Goal: Information Seeking & Learning: Find specific fact

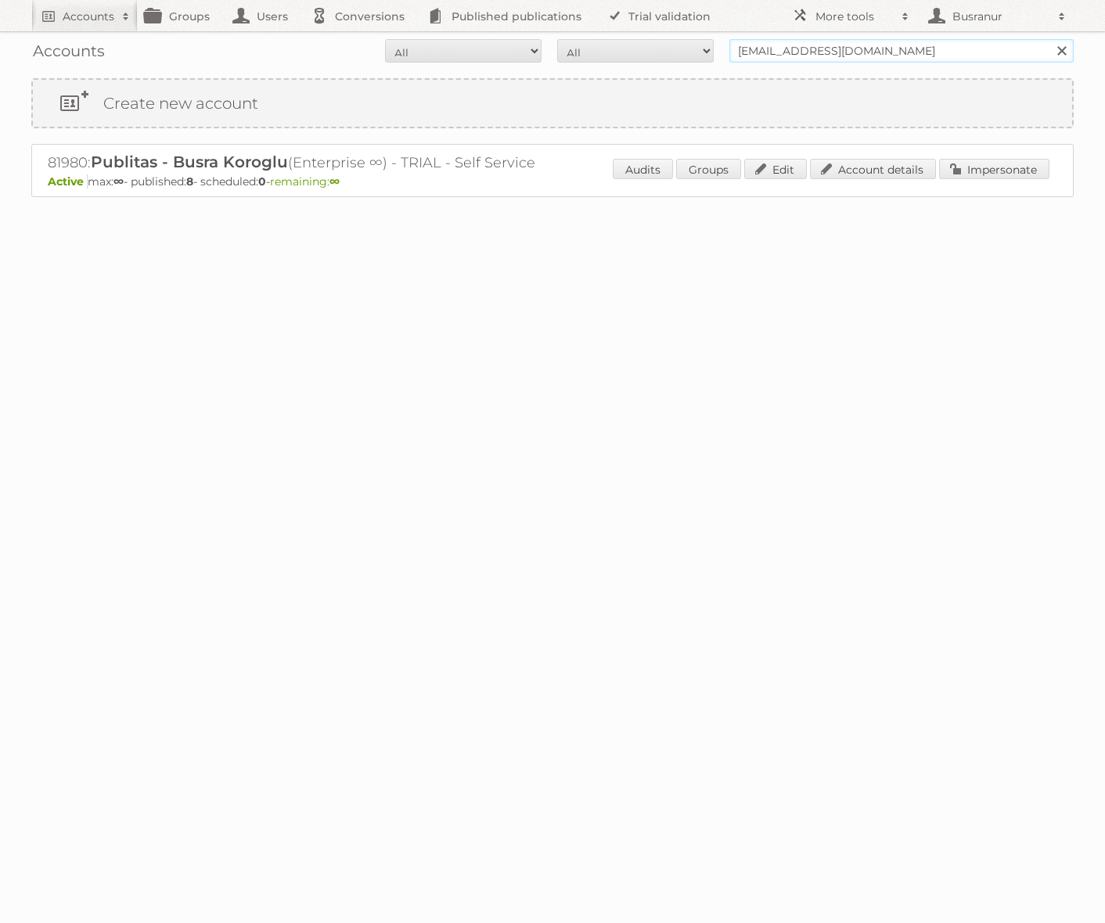
click at [782, 47] on input "[EMAIL_ADDRESS][DOMAIN_NAME]" at bounding box center [901, 50] width 344 height 23
click at [782, 47] on input "busranur@publitas.com" at bounding box center [901, 50] width 344 height 23
paste input "Fang.yang@latinmarkets.org"
type input "Fang.yang@latinmarkets.org"
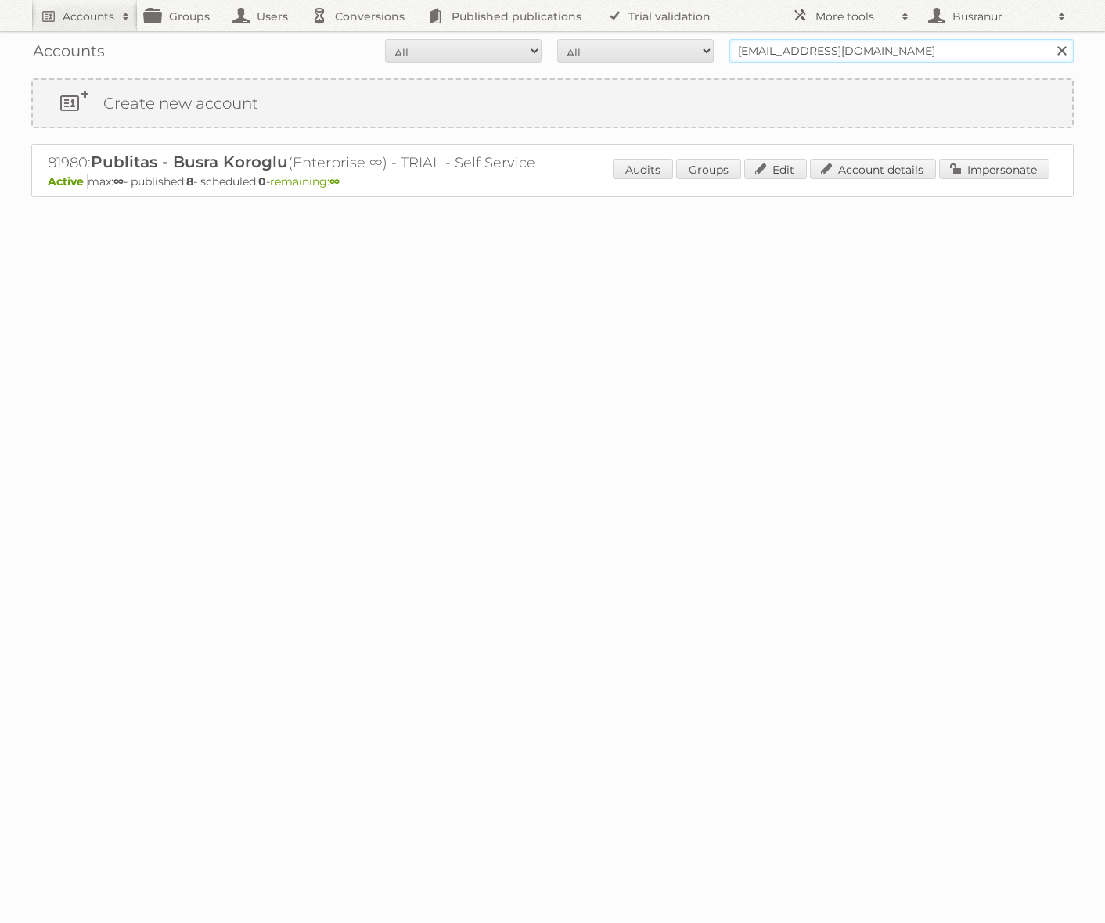
click at [1049, 39] on input "Search" at bounding box center [1060, 50] width 23 height 23
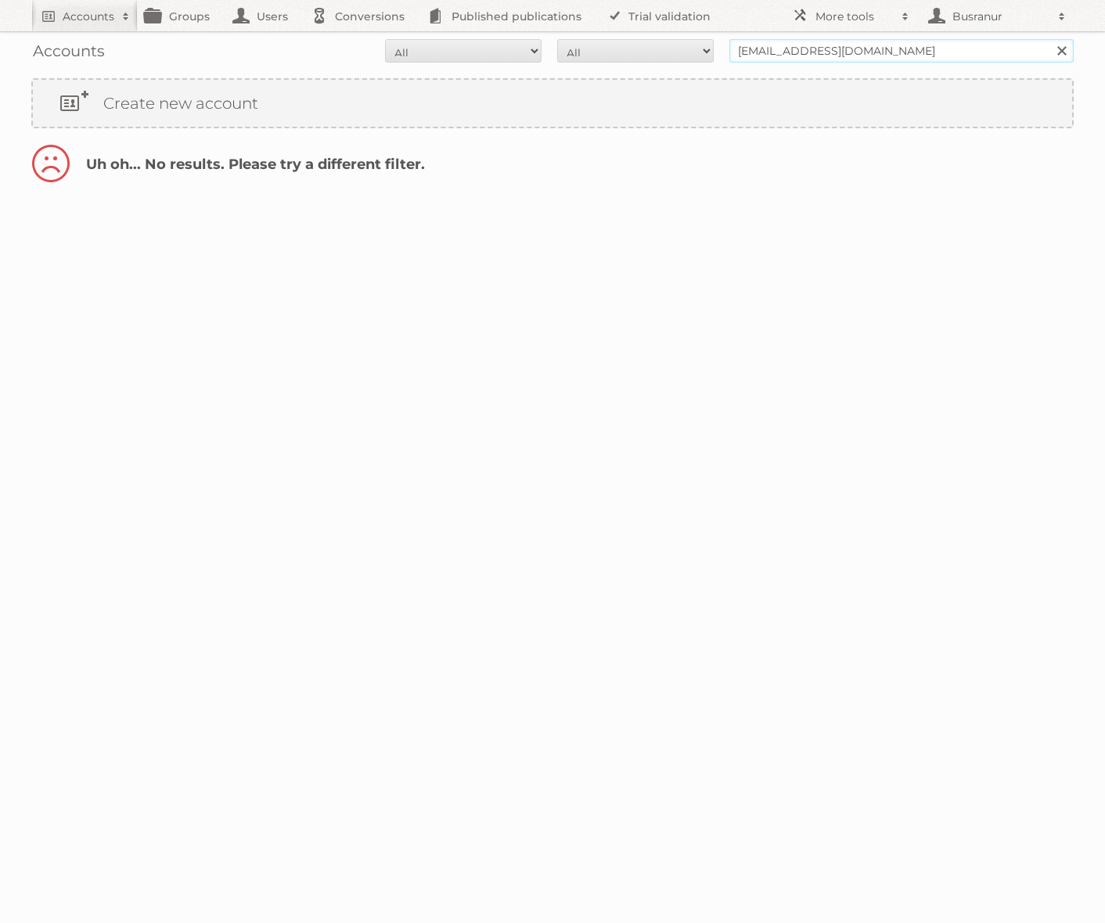
drag, startPoint x: 797, startPoint y: 51, endPoint x: 667, endPoint y: 49, distance: 129.9
click at [667, 49] on form "All Active Expired Pending All Paid Trials Self service Fang.yang@latinmarkets.…" at bounding box center [552, 50] width 1042 height 23
type input "@latinmarkets.org"
click at [1049, 39] on input "Search" at bounding box center [1060, 50] width 23 height 23
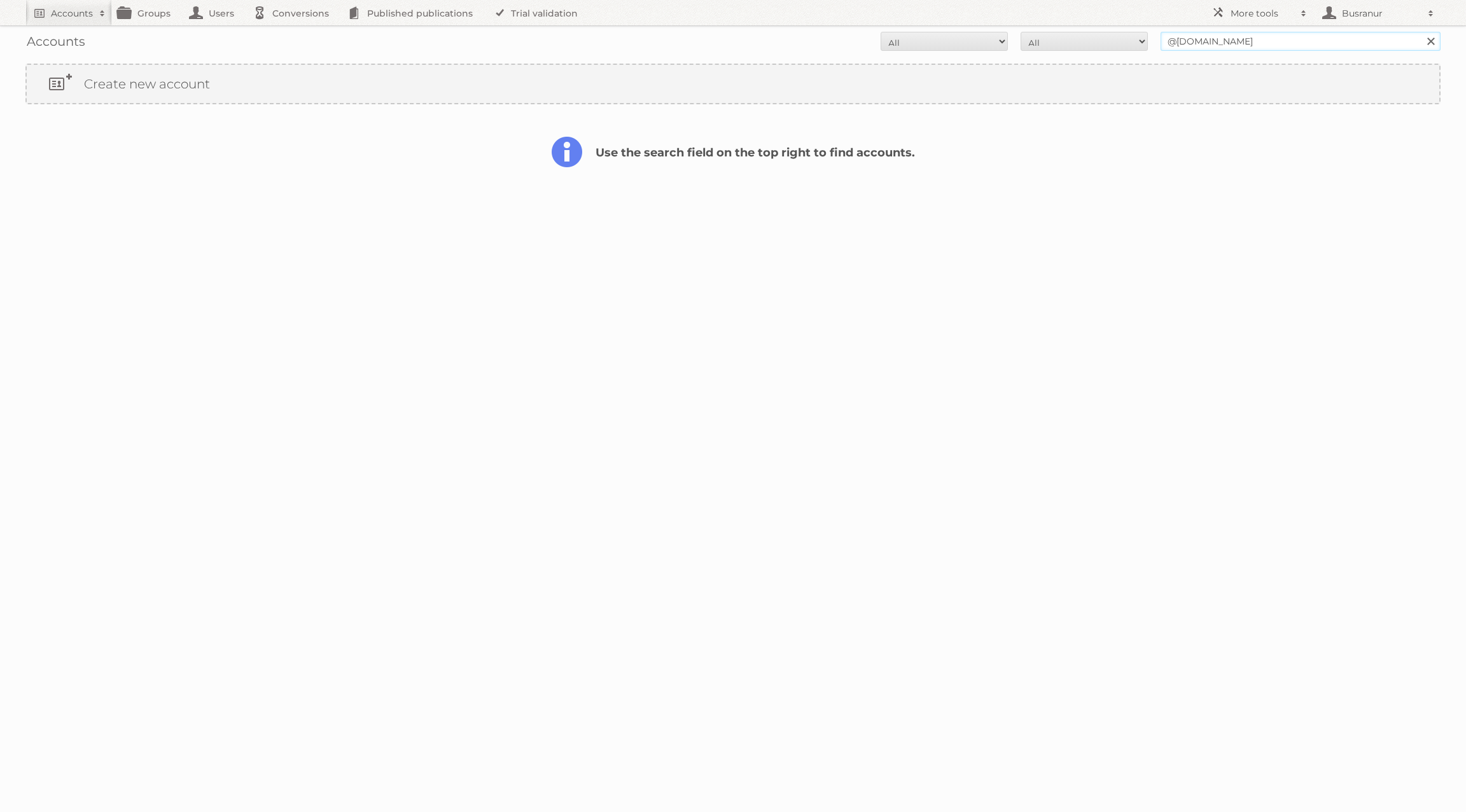
click at [1183, 41] on input "@latinmarkets.org" at bounding box center [1300, 41] width 280 height 19
type input "latin markets"
click at [1420, 32] on input "Search" at bounding box center [1429, 41] width 19 height 19
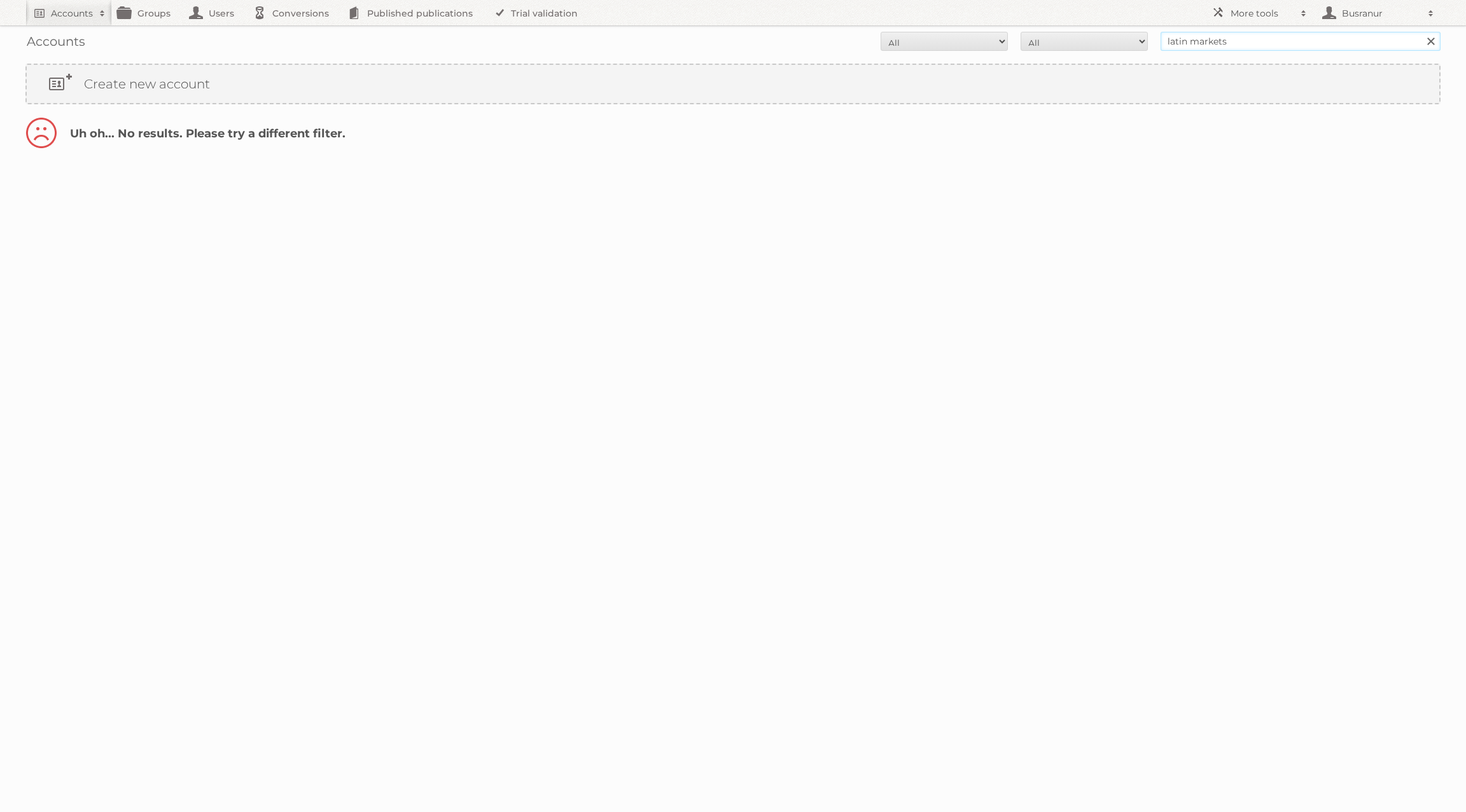
click at [1252, 40] on input "latin markets" at bounding box center [1300, 41] width 280 height 19
type input "latin market"
click at [1420, 32] on input "Search" at bounding box center [1429, 41] width 19 height 19
click at [1291, 136] on link "Account details" at bounding box center [1277, 137] width 102 height 16
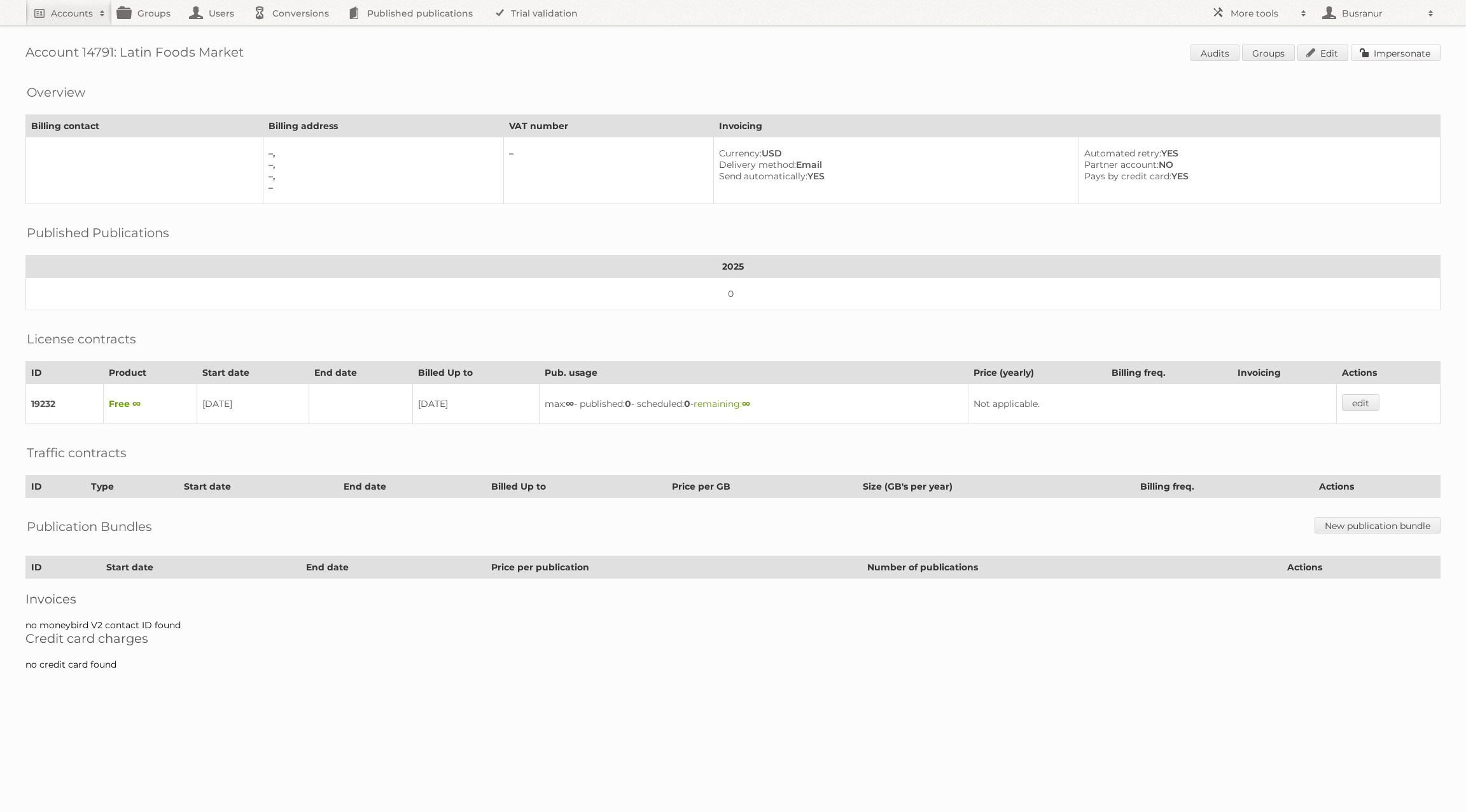
click at [1405, 52] on link "Impersonate" at bounding box center [1395, 53] width 89 height 16
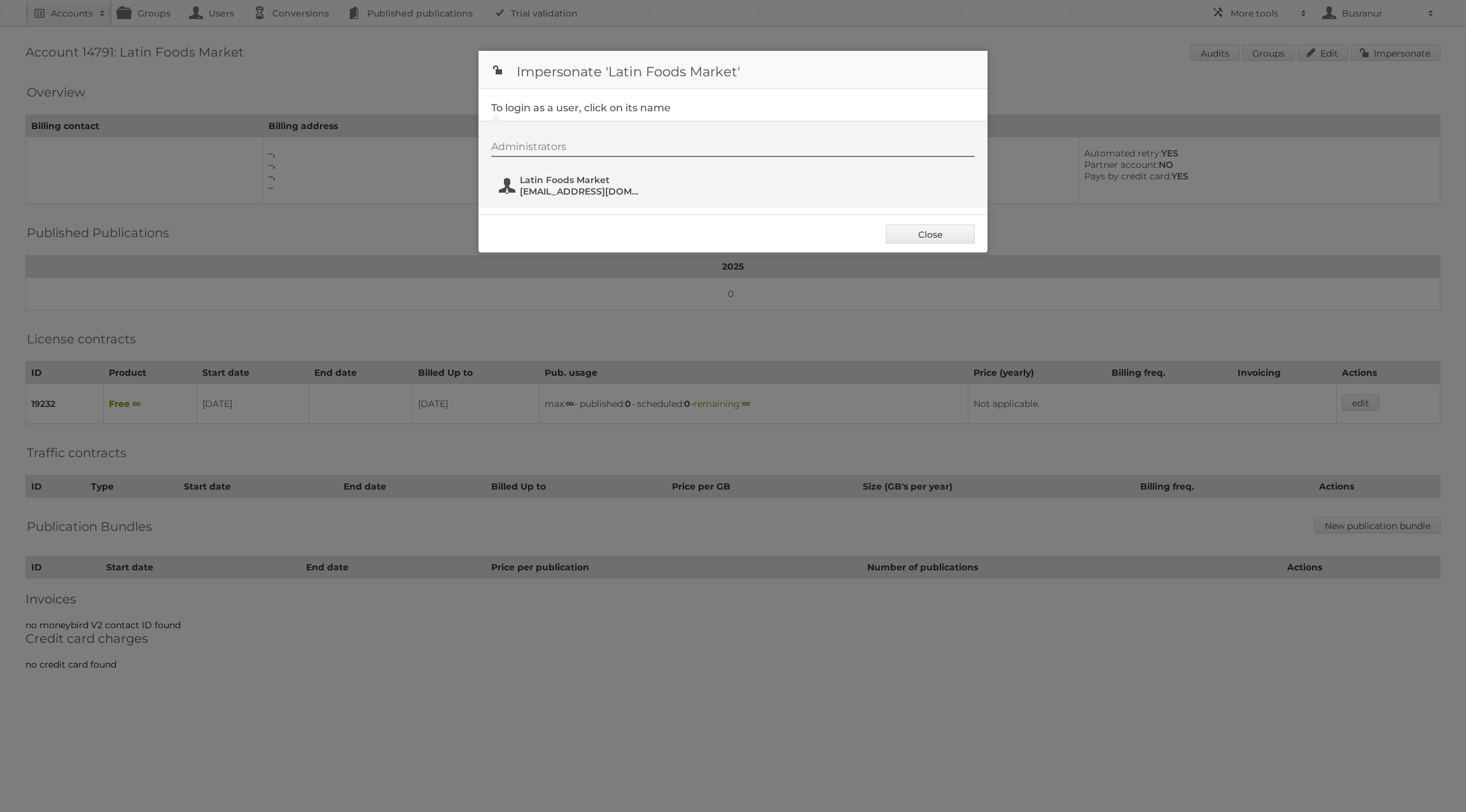
click at [577, 189] on span "yu.airene@gmail.com" at bounding box center [581, 191] width 124 height 11
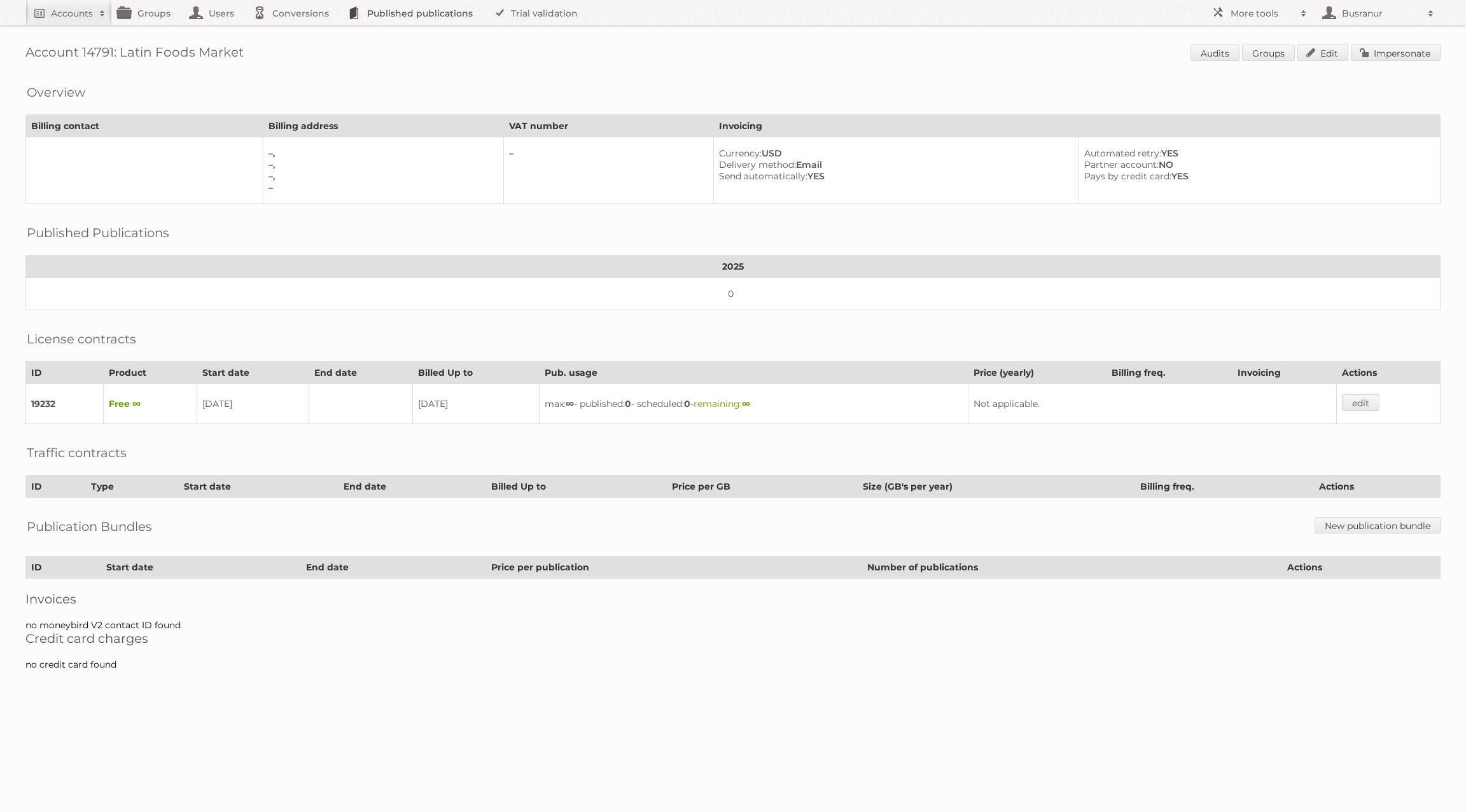
click at [441, 11] on link "Published publications" at bounding box center [413, 12] width 144 height 25
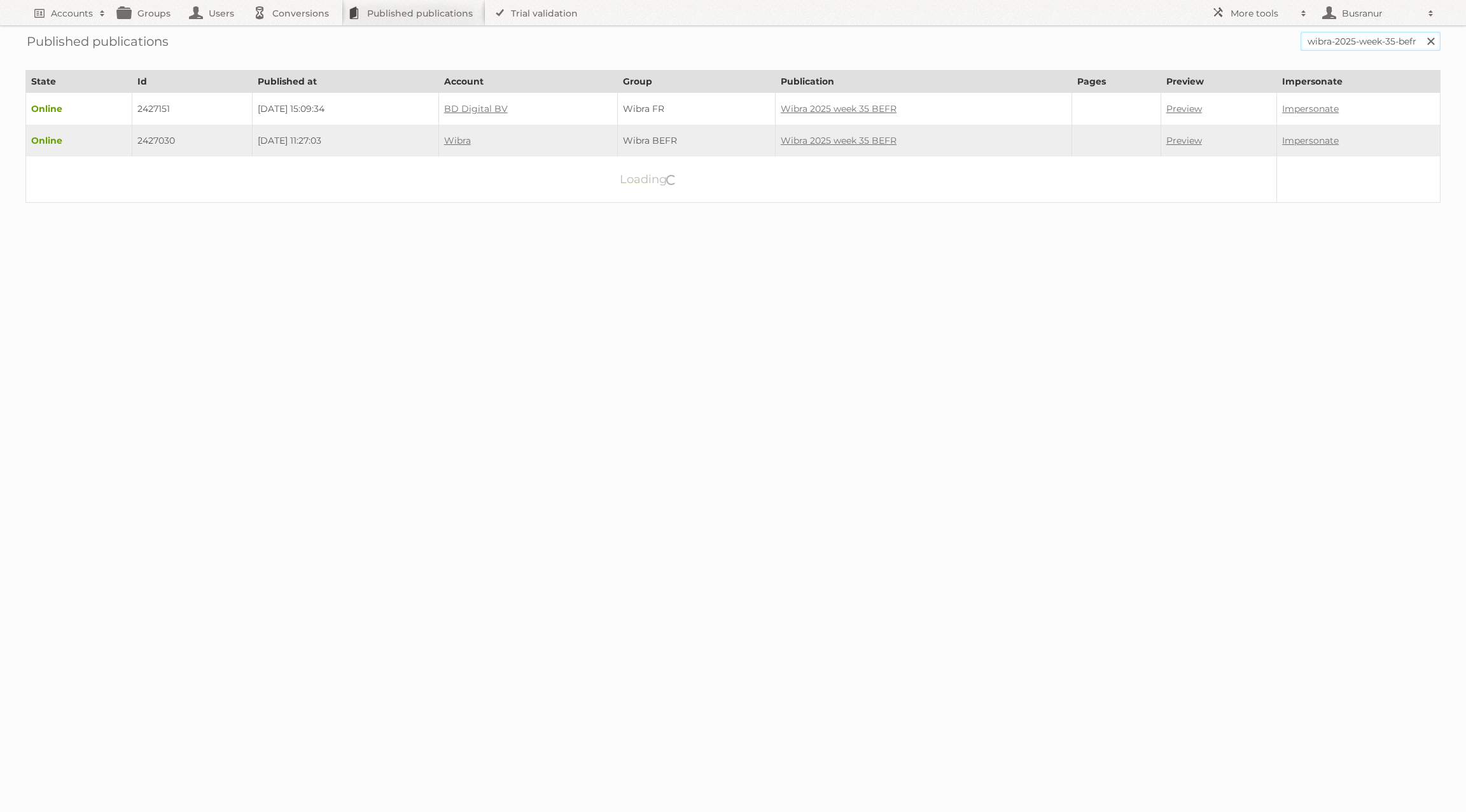
click at [1334, 41] on input "wibra-2025-week-35-befr" at bounding box center [1370, 41] width 140 height 19
type input "firmoverview"
click at [1420, 32] on input "Search" at bounding box center [1429, 41] width 19 height 19
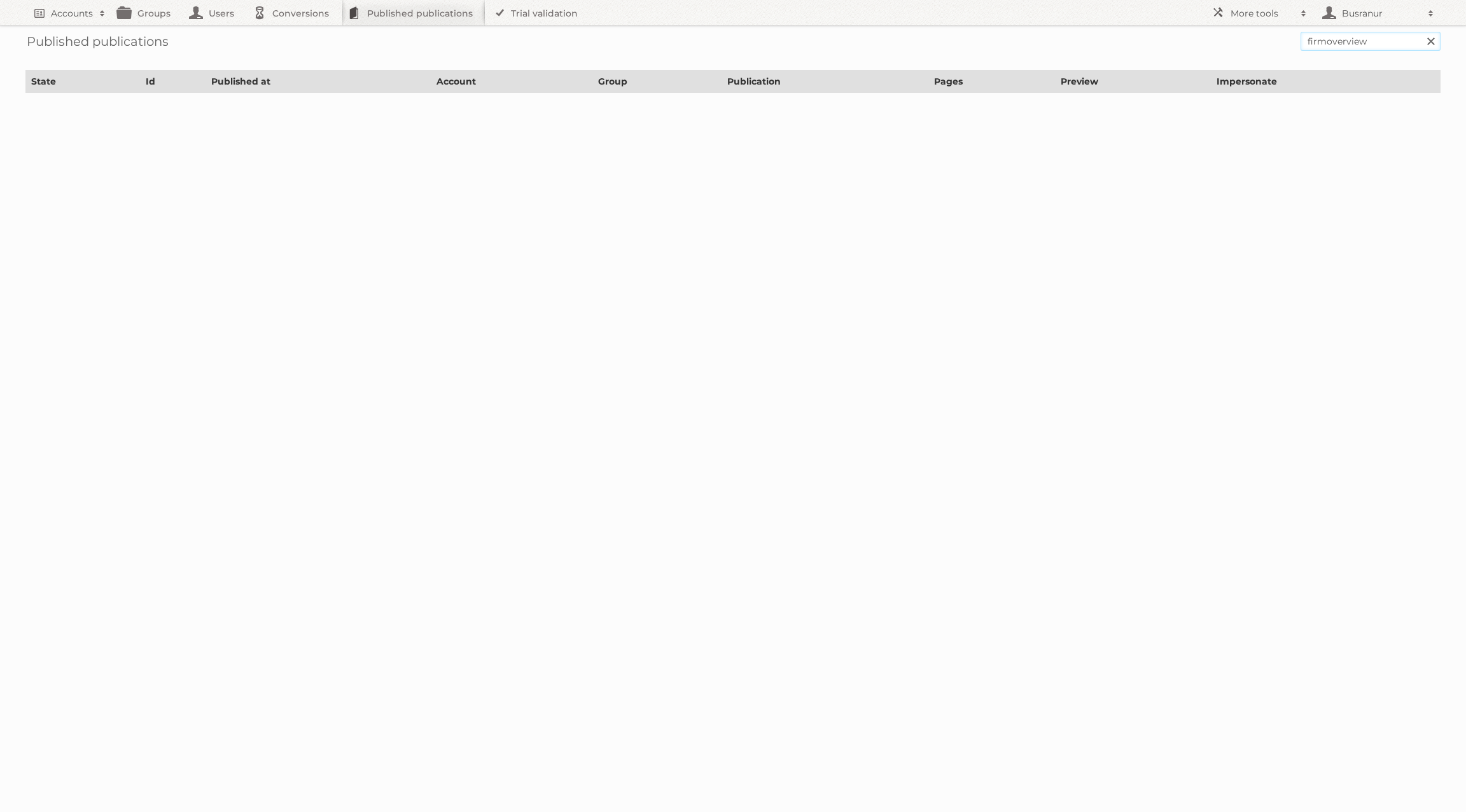
drag, startPoint x: 1390, startPoint y: 40, endPoint x: 1265, endPoint y: 40, distance: 125.0
click at [1265, 40] on form "firmoverview Search" at bounding box center [733, 41] width 1415 height 19
paste input "https://view.publitas.com/9026/57434/pdfs/36a9939fc5e1d721b09375fca8bf563c7e070…"
type input "9026/57434"
click at [1420, 32] on input "Search" at bounding box center [1429, 41] width 19 height 19
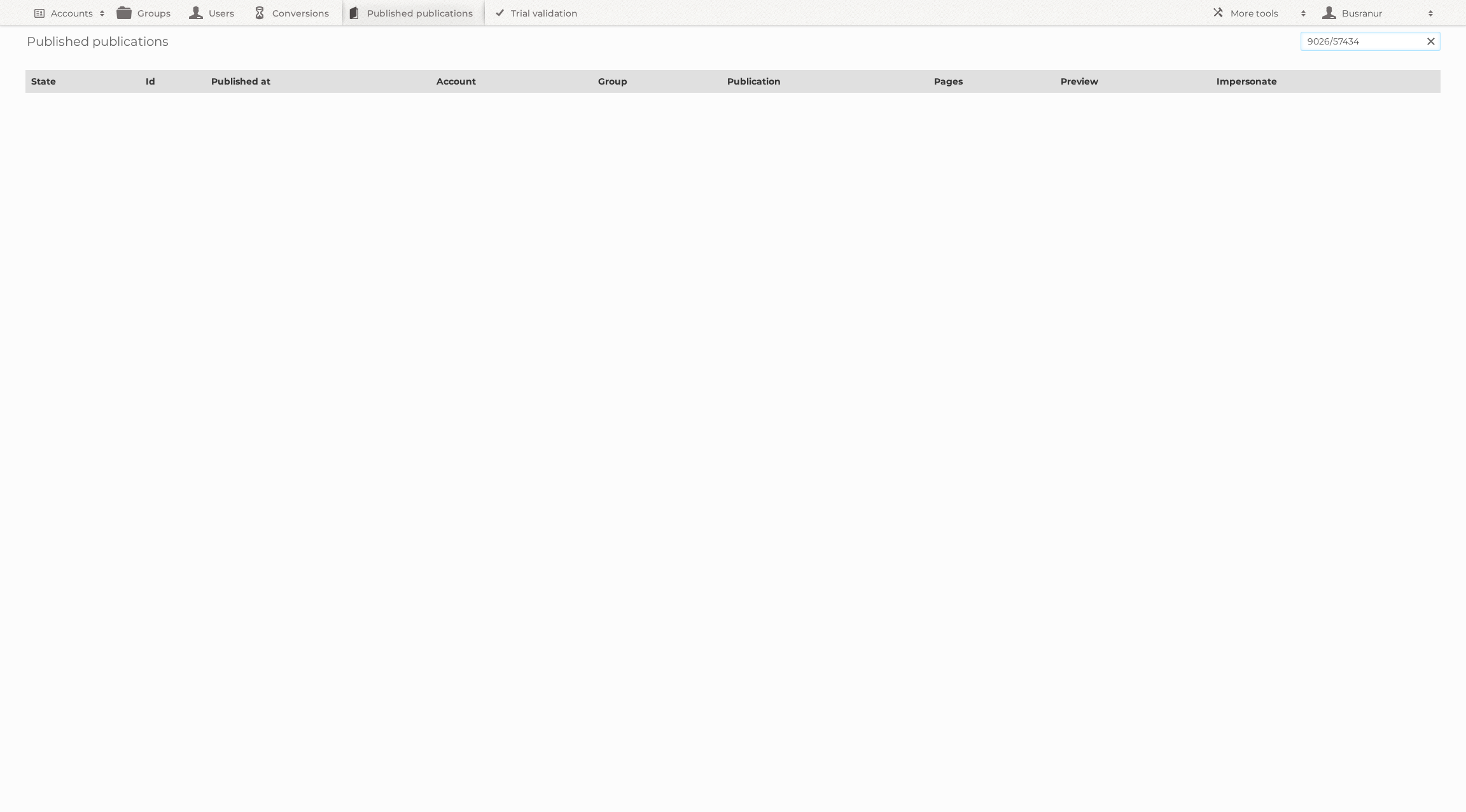
drag, startPoint x: 1363, startPoint y: 42, endPoint x: 1329, endPoint y: 38, distance: 34.2
click at [1329, 38] on input "9026/57434" at bounding box center [1370, 41] width 140 height 19
type input "9026"
click at [1420, 32] on input "Search" at bounding box center [1429, 41] width 19 height 19
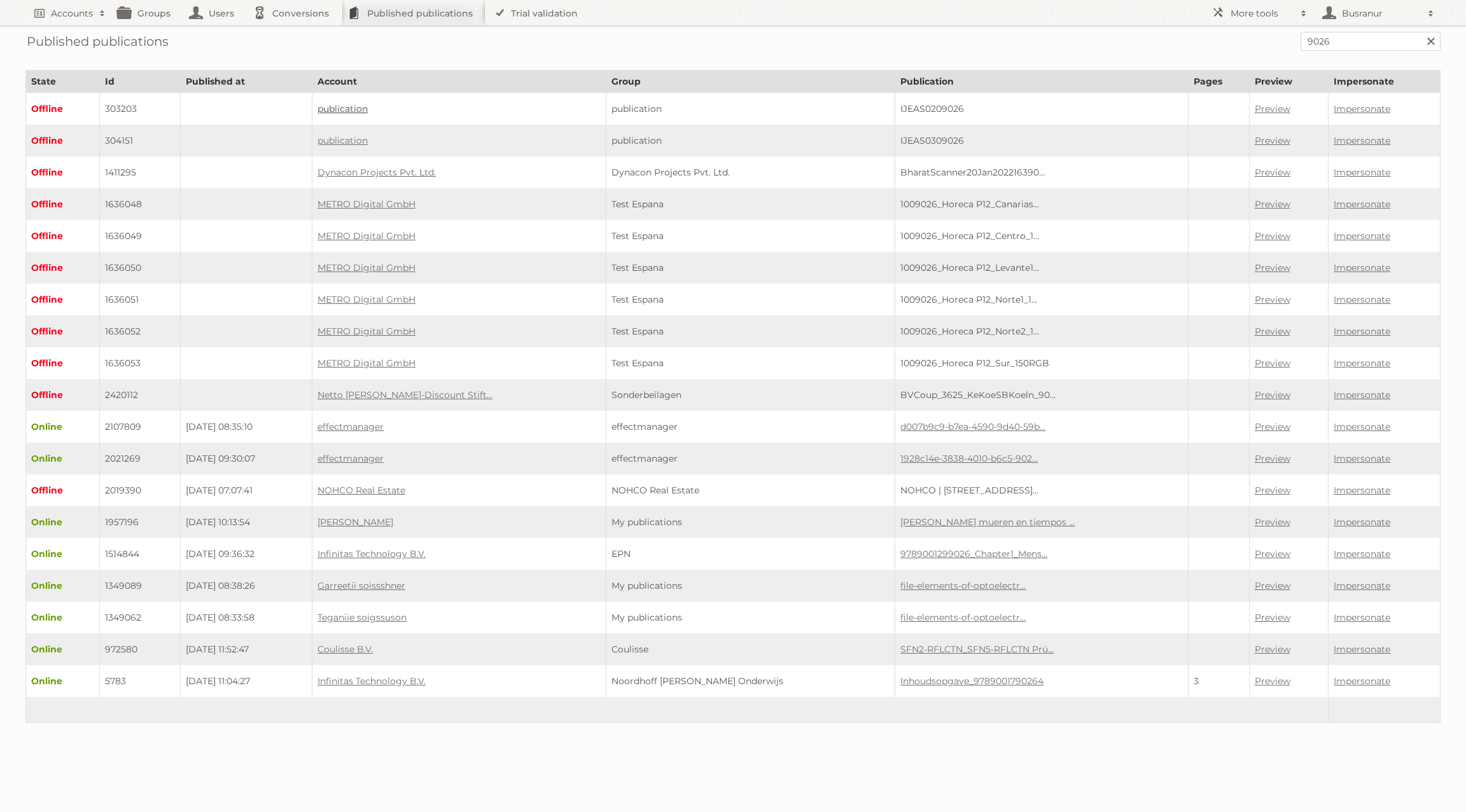
click at [368, 106] on link "publication" at bounding box center [342, 109] width 50 height 11
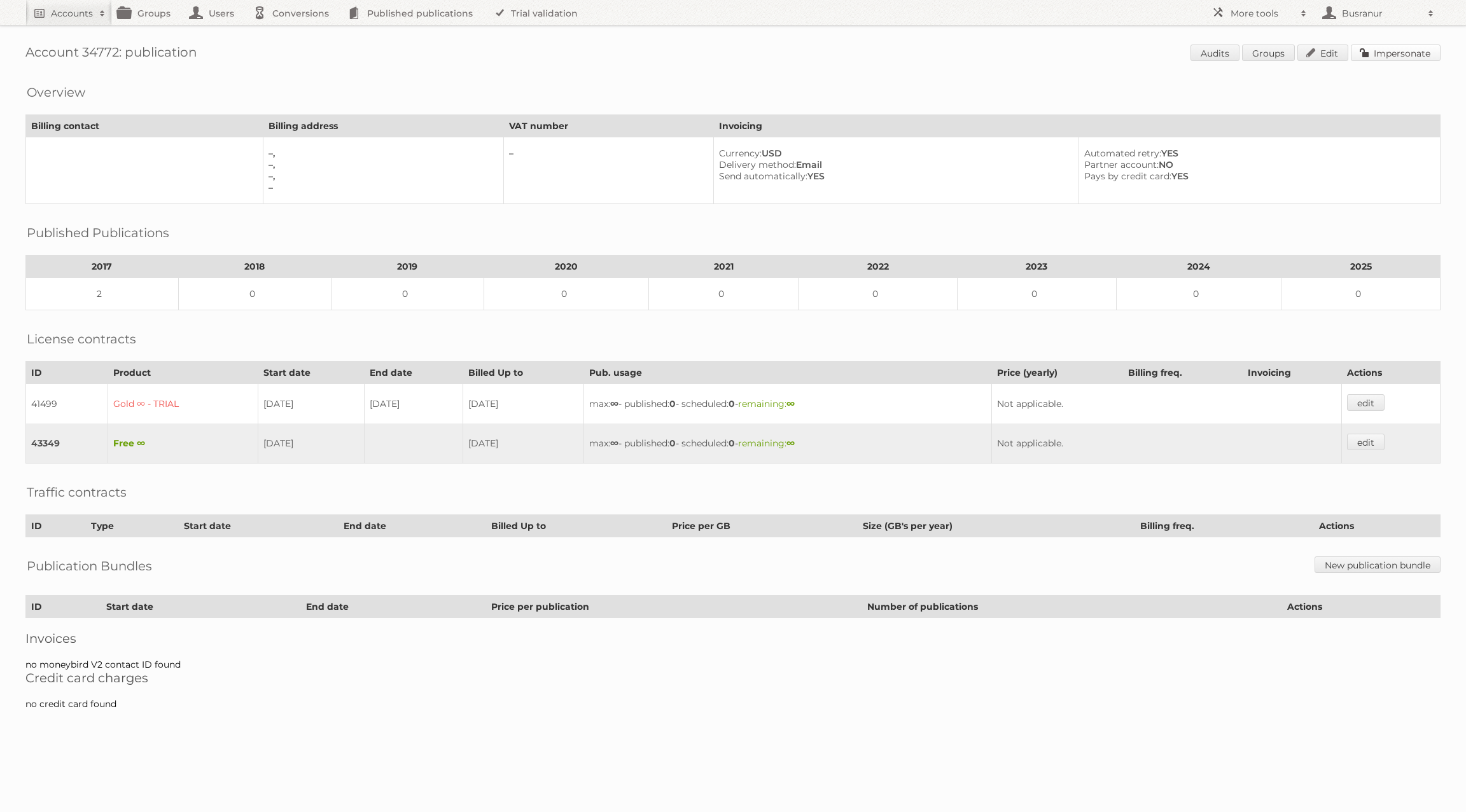
click at [1376, 50] on link "Impersonate" at bounding box center [1395, 53] width 89 height 16
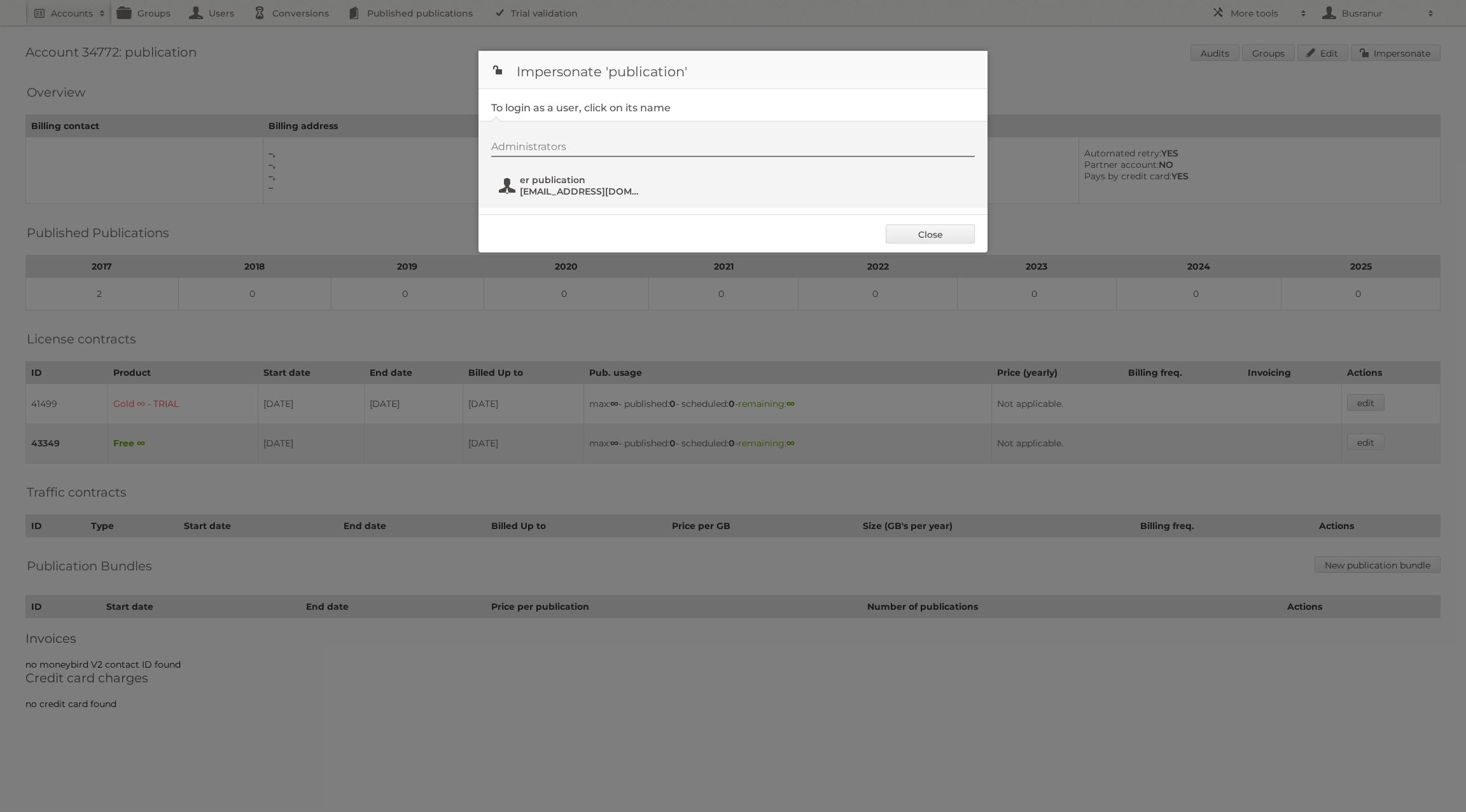
click at [563, 189] on span "anilkasotno1@gmail.com" at bounding box center [581, 191] width 124 height 11
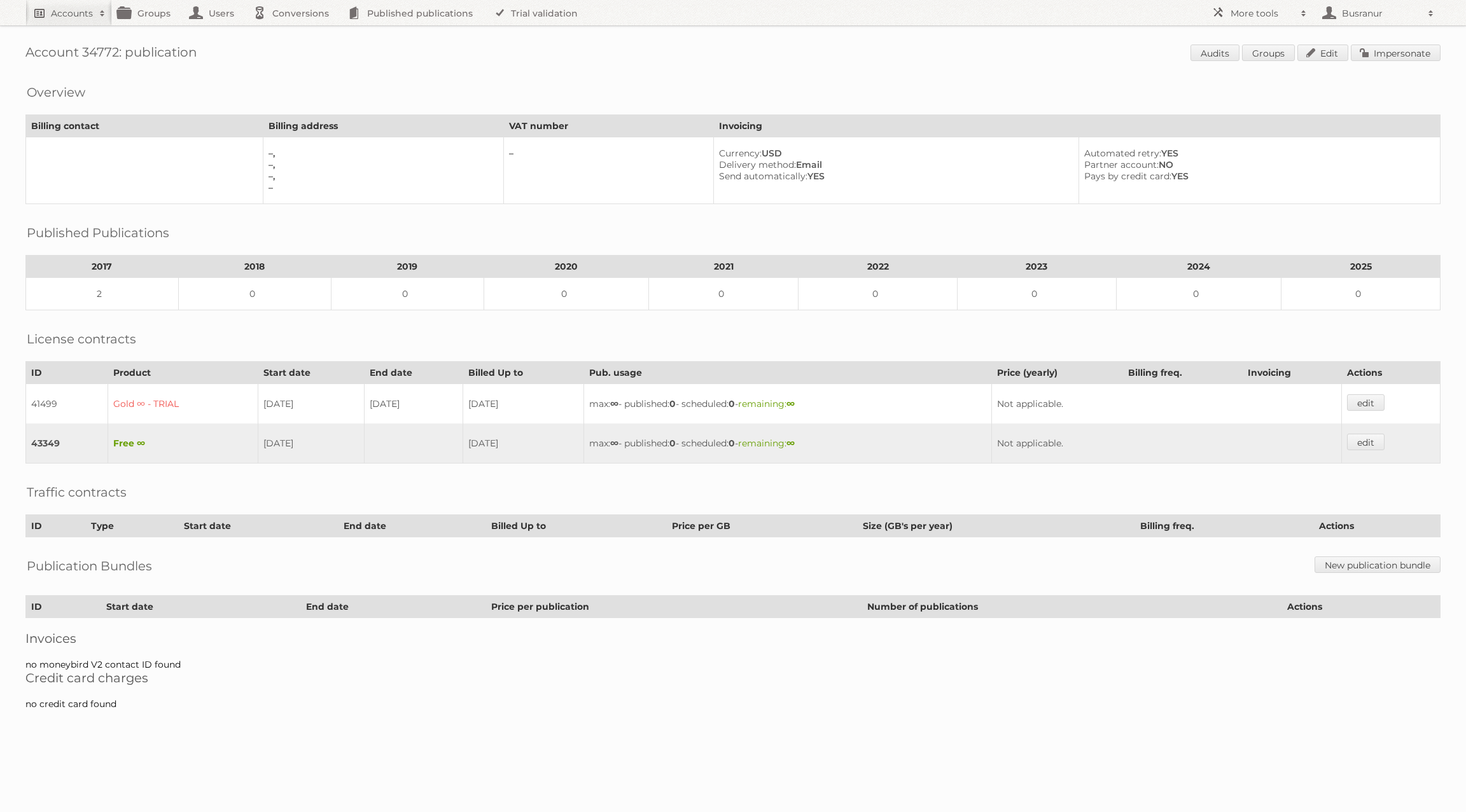
click at [80, 19] on h2 "Accounts" at bounding box center [72, 14] width 42 height 13
type input"] "latinmarkets.org"
click at [294, 33] on input "Search" at bounding box center [302, 41] width 19 height 19
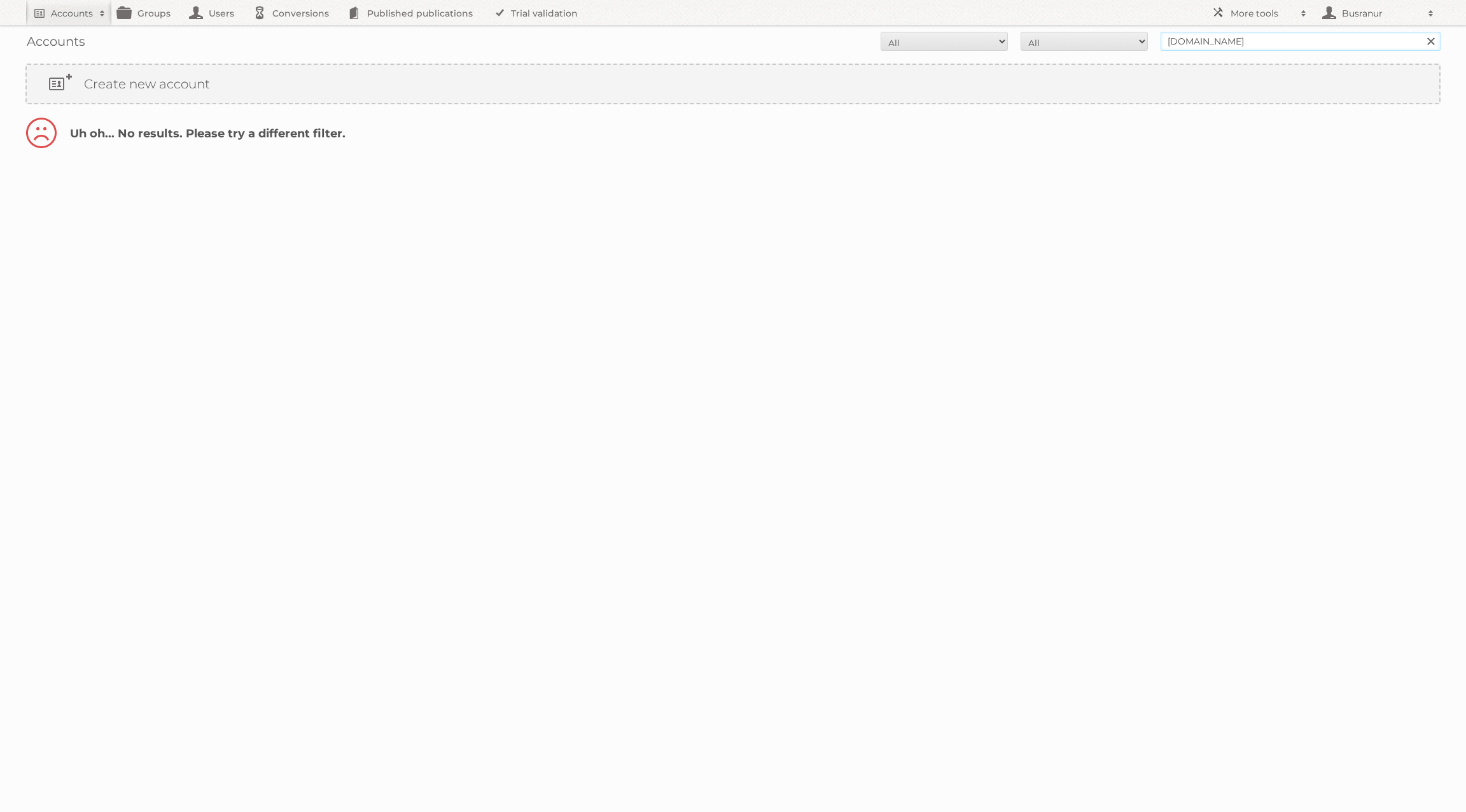
click at [1222, 37] on input "latinmarkets.org" at bounding box center [1300, 41] width 280 height 19
type input "[DOMAIN_NAME]"
click at [1420, 32] on input "Search" at bounding box center [1429, 41] width 19 height 19
click at [1190, 43] on input "[DOMAIN_NAME]" at bounding box center [1300, 41] width 280 height 19
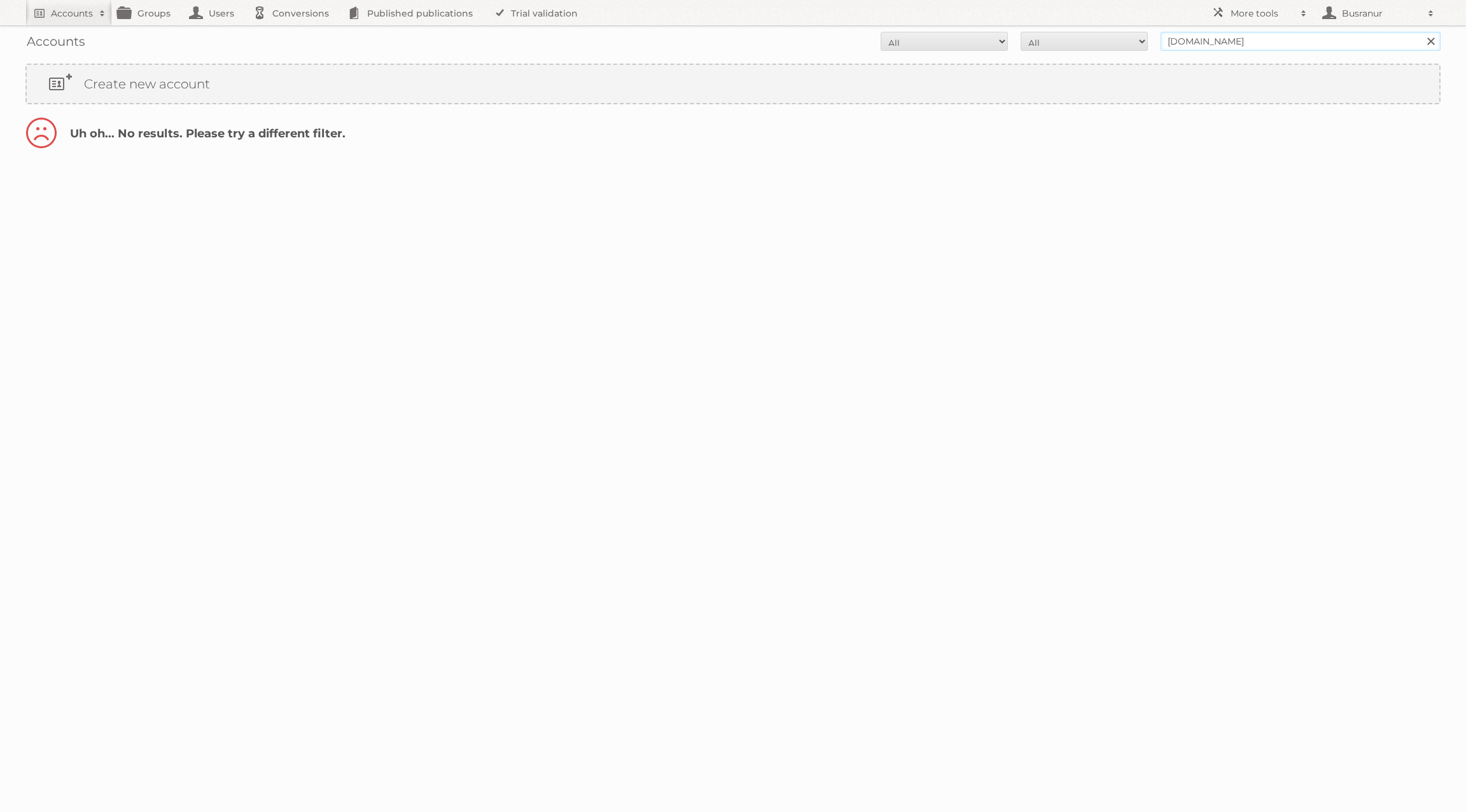
click at [1190, 43] on input "[DOMAIN_NAME]" at bounding box center [1300, 41] width 280 height 19
paste input "/57434"
type input "/"
type input "gisele akaboci"
click at [1420, 32] on input "Search" at bounding box center [1429, 41] width 19 height 19
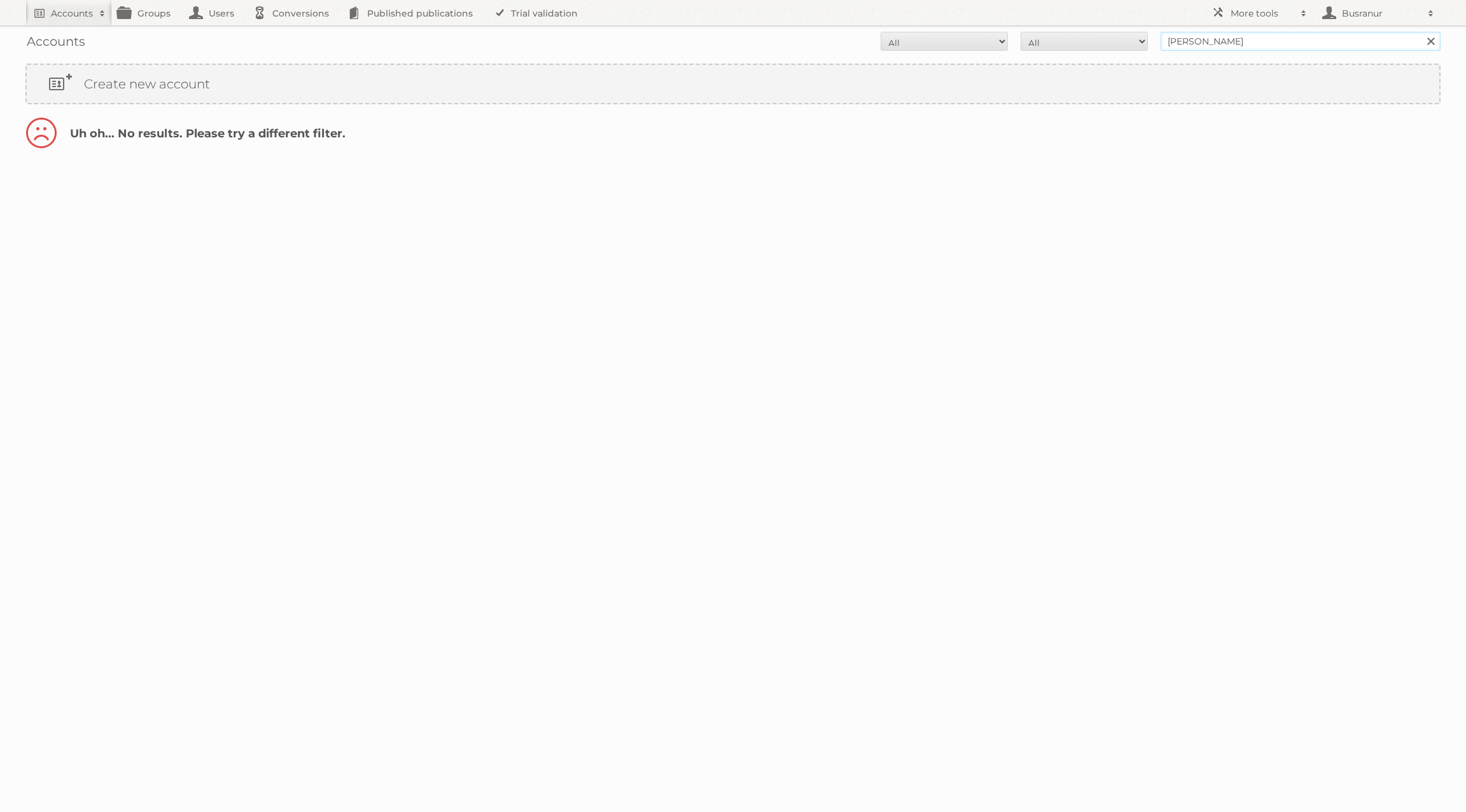
click at [1197, 39] on input "gisele akaboci" at bounding box center [1300, 41] width 280 height 19
type input "akaboci"
click at [1420, 32] on input "Search" at bounding box center [1429, 41] width 19 height 19
